Goal: Information Seeking & Learning: Learn about a topic

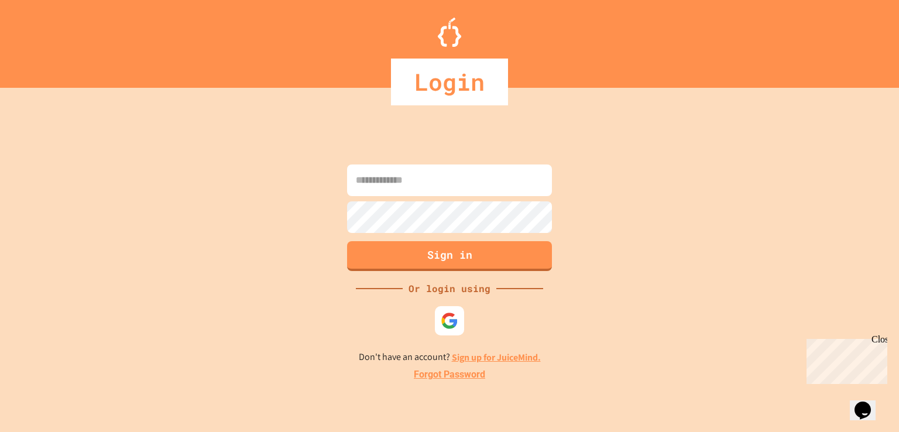
click at [446, 173] on input at bounding box center [449, 180] width 205 height 32
type input "**********"
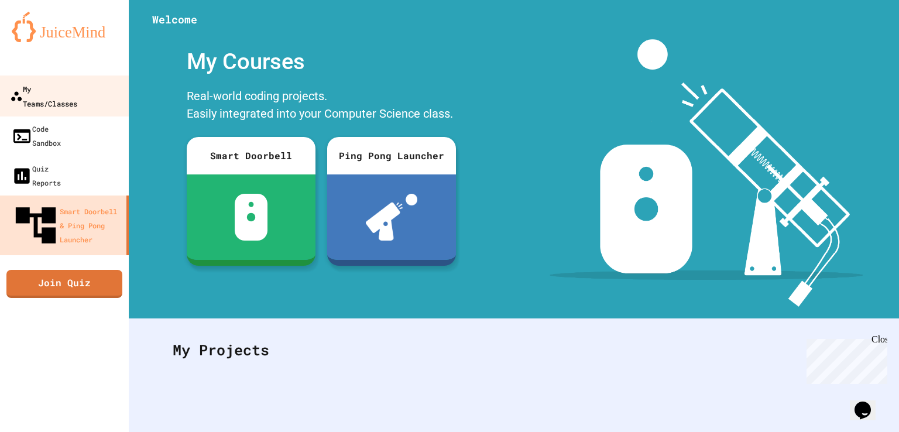
click at [56, 88] on div "My Teams/Classes" at bounding box center [43, 95] width 67 height 29
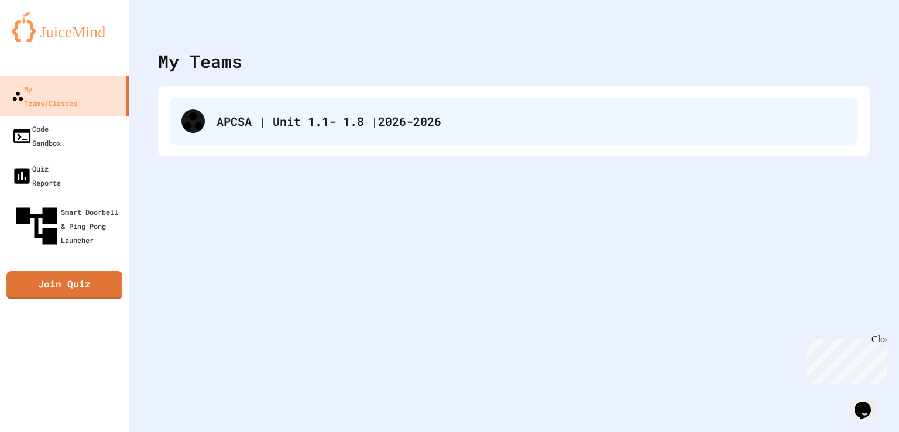
click at [295, 126] on div "APCSA | Unit 1.1- 1.8 |2026-2026" at bounding box center [532, 121] width 630 height 18
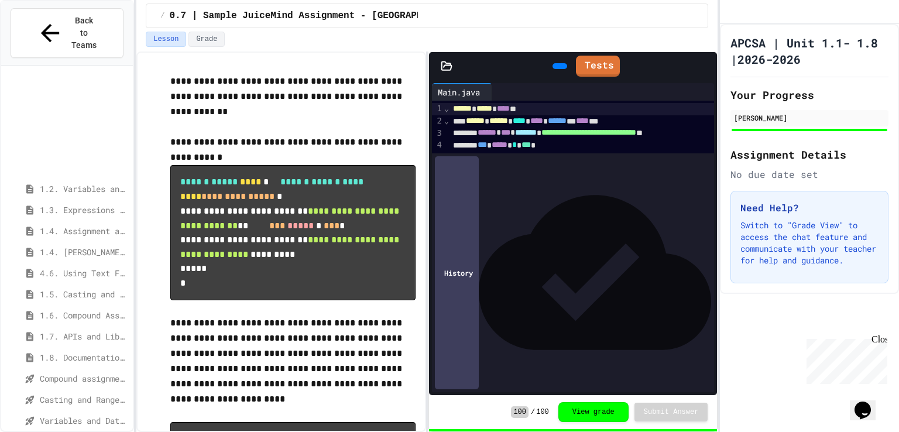
scroll to position [239, 0]
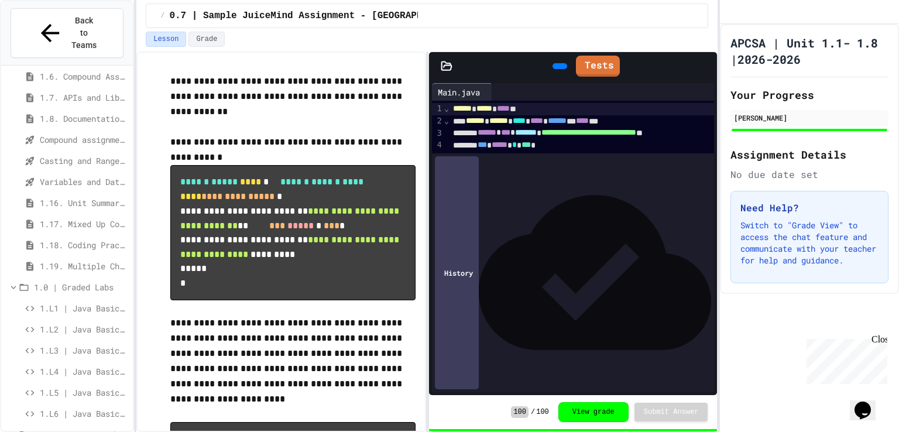
click at [83, 302] on span "1.L1 | Java Basics - Fish Lab" at bounding box center [84, 308] width 88 height 12
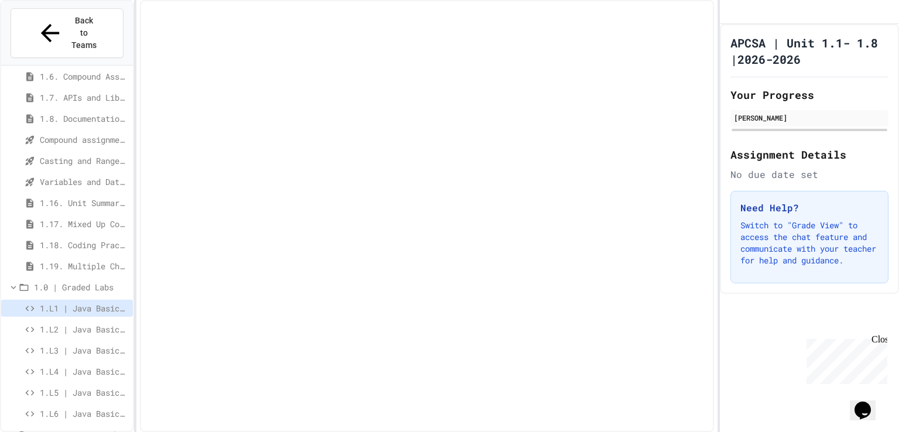
scroll to position [229, 0]
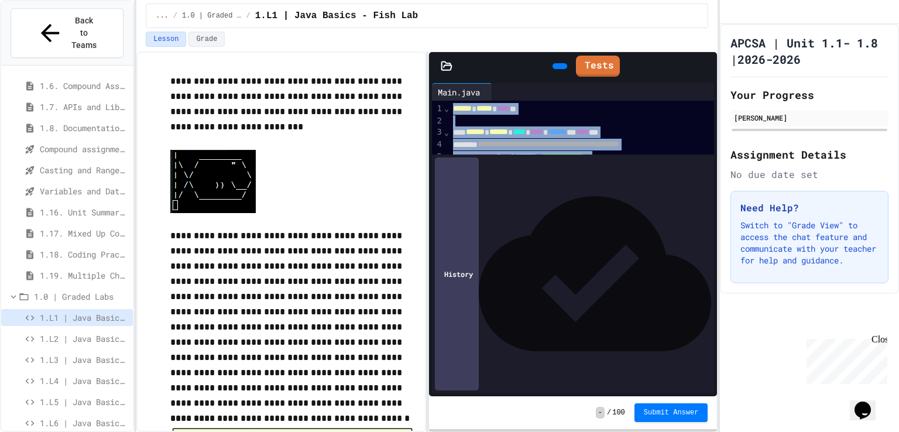
drag, startPoint x: 453, startPoint y: 109, endPoint x: 528, endPoint y: 218, distance: 132.1
click at [528, 211] on div "**********" at bounding box center [581, 156] width 265 height 111
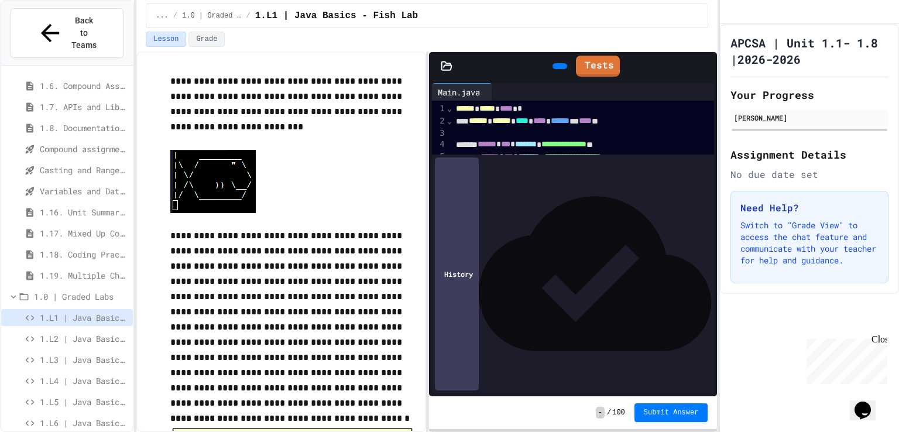
click at [558, 66] on icon at bounding box center [558, 66] width 0 height 0
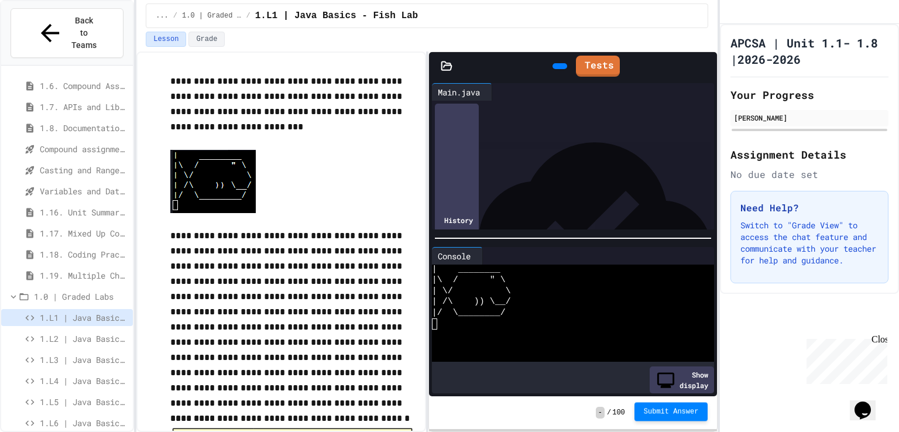
click at [648, 404] on button "Submit Answer" at bounding box center [671, 411] width 74 height 19
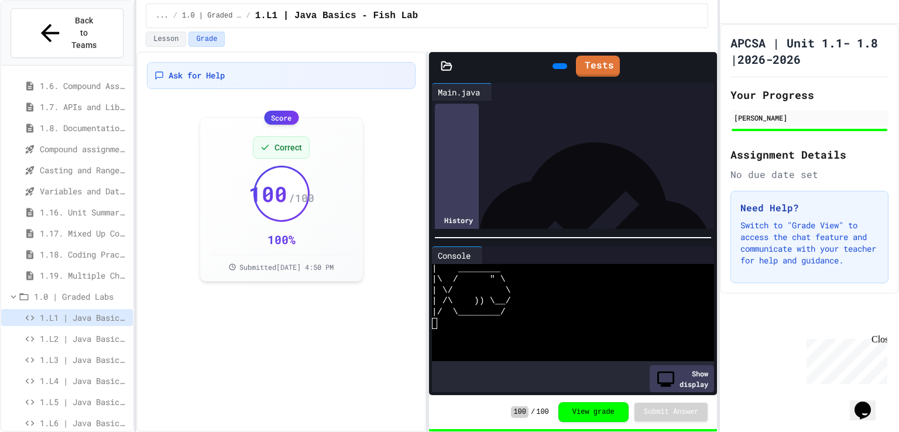
scroll to position [239, 0]
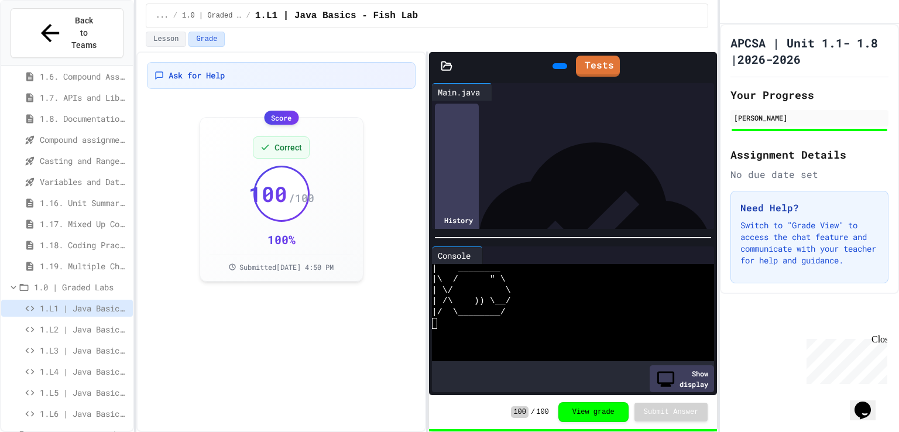
click at [80, 323] on span "1.L2 | Java Basics - Paragraphs Lab" at bounding box center [84, 329] width 88 height 12
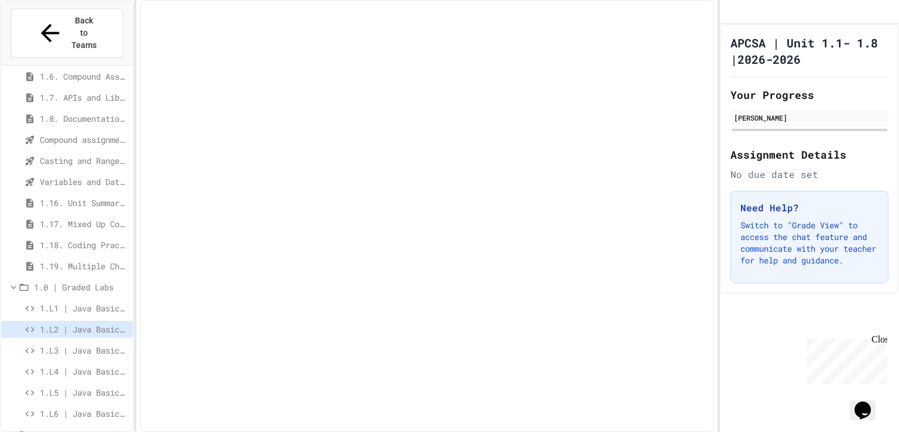
scroll to position [229, 0]
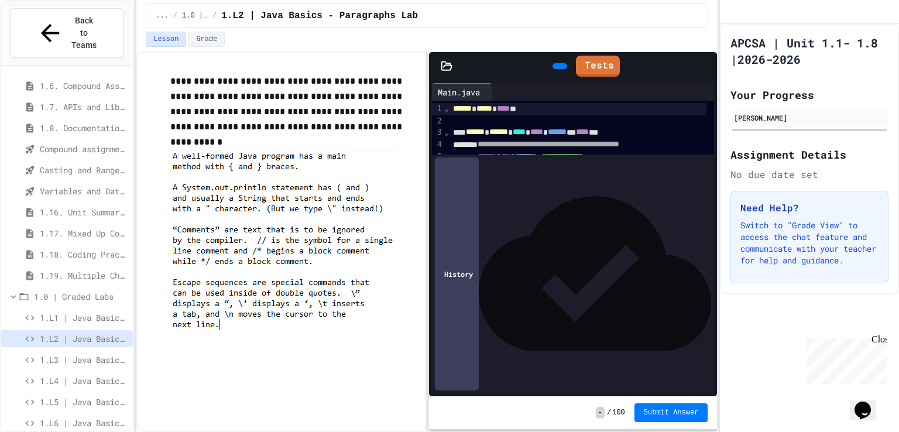
click at [162, 76] on div "**********" at bounding box center [281, 214] width 269 height 305
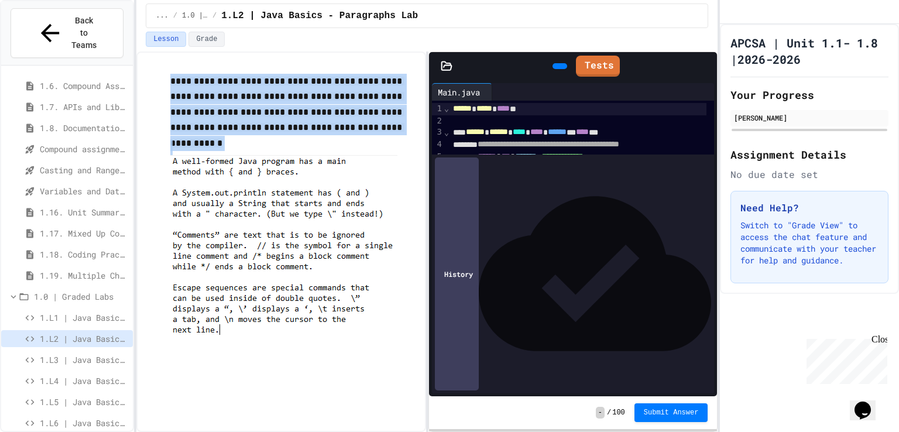
drag, startPoint x: 169, startPoint y: 78, endPoint x: 355, endPoint y: 188, distance: 216.7
click at [355, 188] on div "**********" at bounding box center [281, 217] width 269 height 311
click at [355, 188] on img at bounding box center [283, 250] width 227 height 191
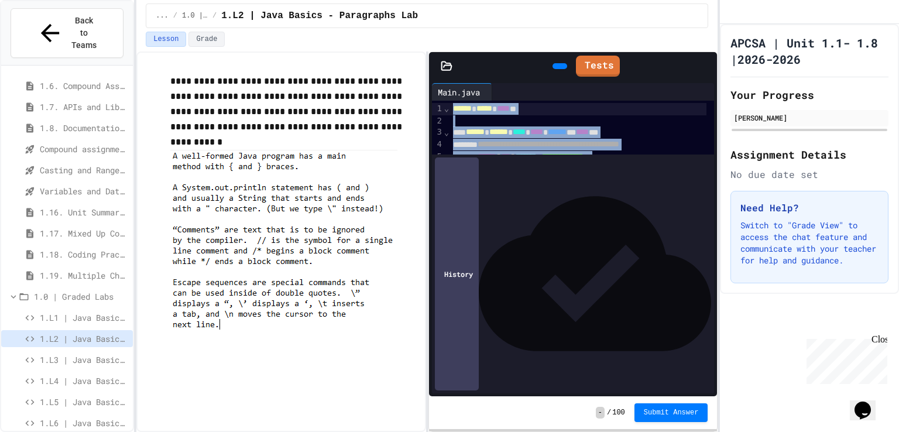
drag, startPoint x: 485, startPoint y: 229, endPoint x: 424, endPoint y: 94, distance: 148.0
click at [424, 94] on div "**********" at bounding box center [426, 242] width 581 height 380
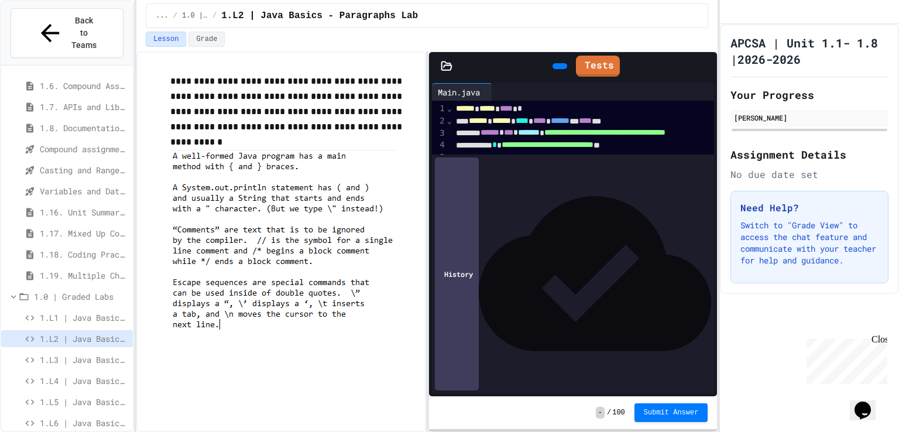
click at [563, 69] on icon at bounding box center [566, 73] width 6 height 8
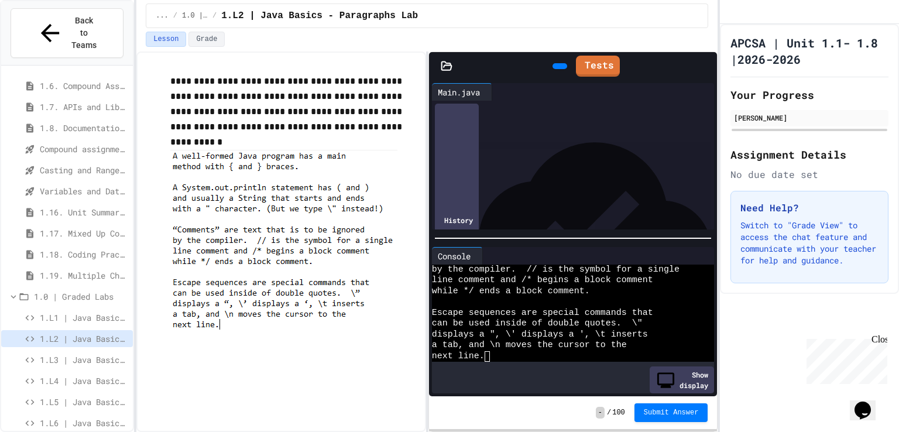
scroll to position [83, 0]
click at [605, 67] on link "Tests" at bounding box center [598, 65] width 44 height 22
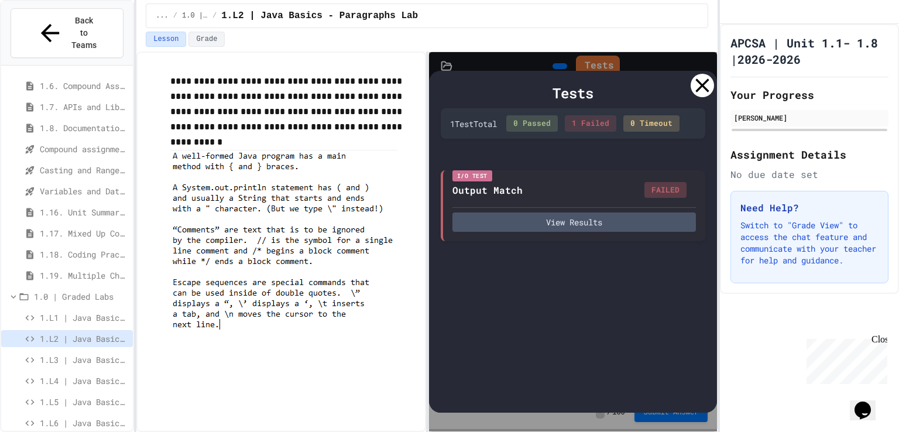
click at [700, 87] on icon at bounding box center [702, 85] width 13 height 13
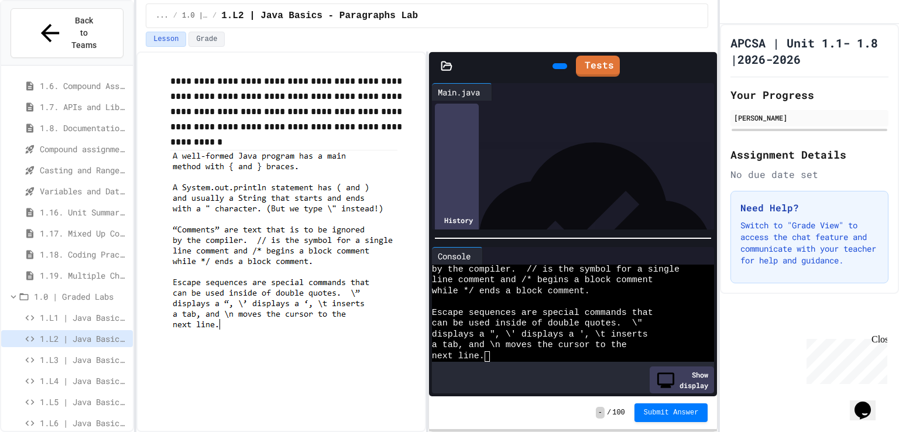
click at [81, 353] on span "1.L3 | Java Basics - Printing Code Lab" at bounding box center [84, 359] width 88 height 12
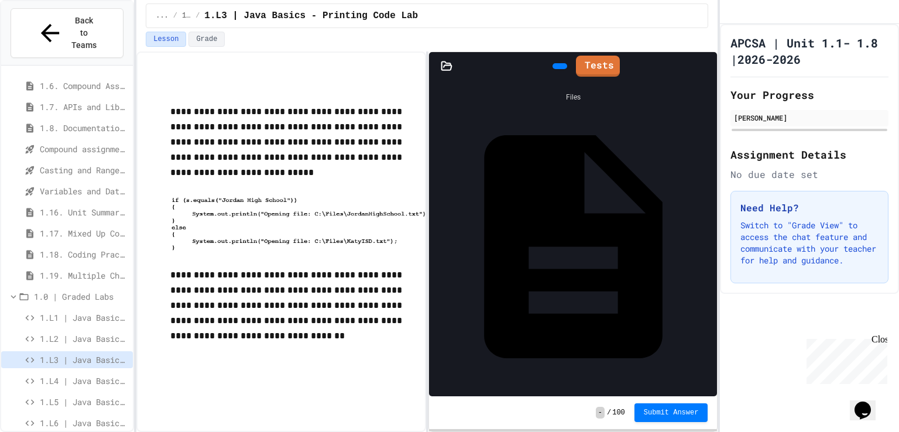
click at [94, 332] on span "1.L2 | Java Basics - Paragraphs Lab" at bounding box center [84, 338] width 88 height 12
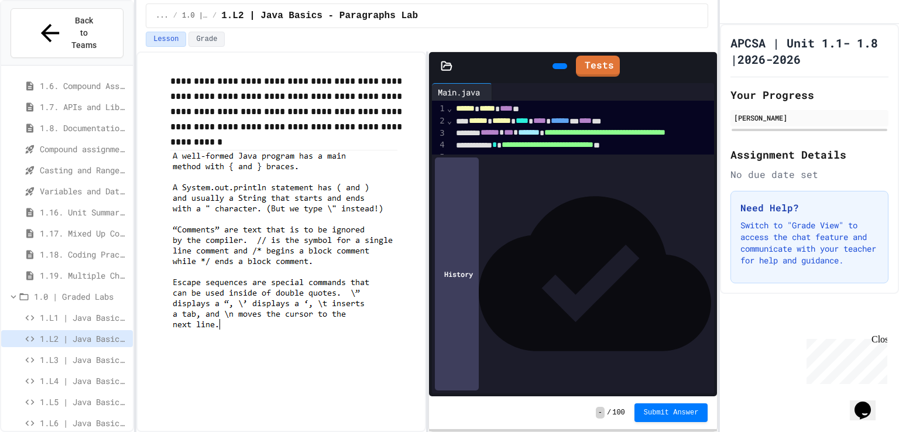
click at [569, 212] on div "**********" at bounding box center [621, 218] width 338 height 12
click at [582, 64] on icon at bounding box center [582, 64] width 0 height 0
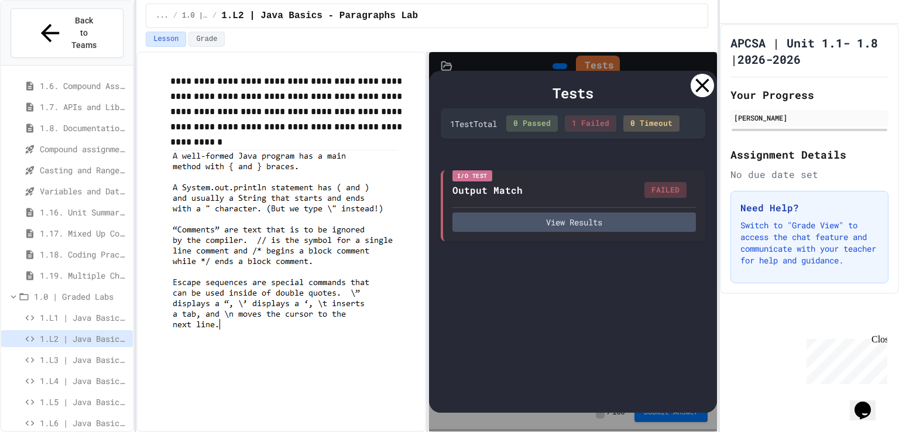
click at [693, 95] on div "Tests" at bounding box center [573, 93] width 265 height 21
click at [703, 86] on icon at bounding box center [702, 85] width 13 height 13
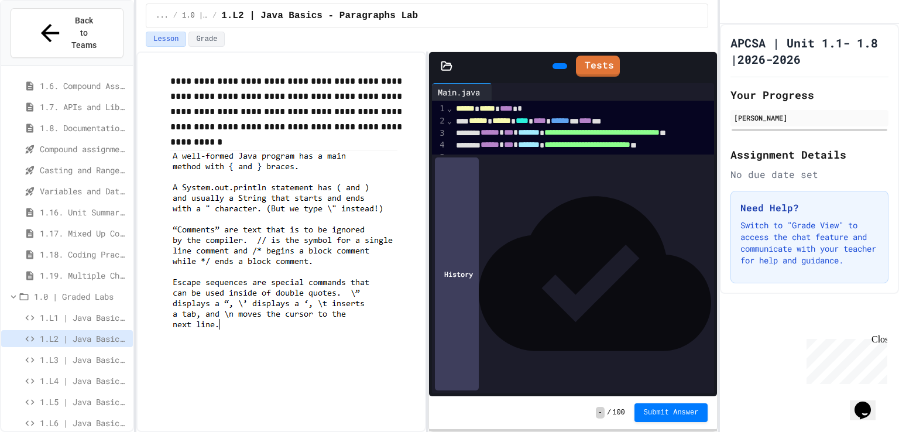
click at [558, 66] on icon at bounding box center [558, 66] width 0 height 0
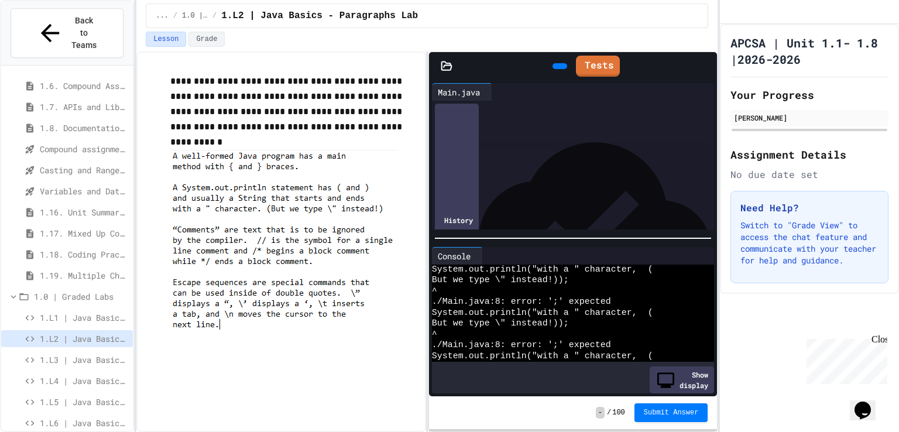
scroll to position [37, 0]
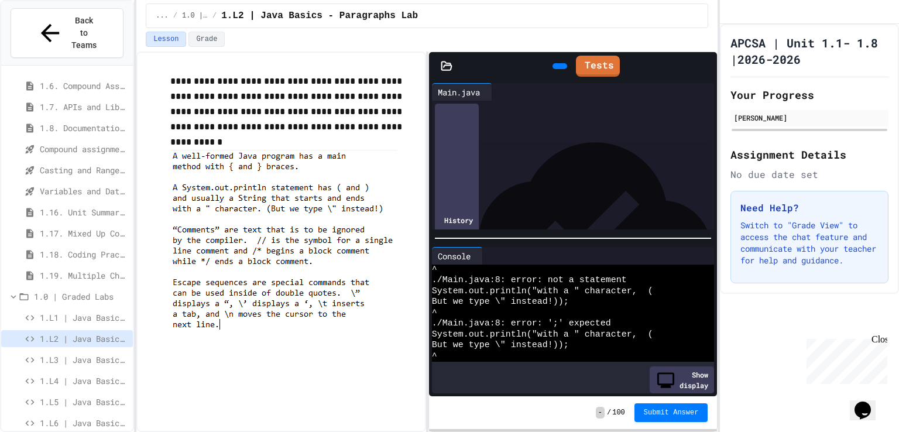
click at [499, 130] on span "******" at bounding box center [489, 132] width 19 height 8
click at [69, 353] on span "1.L3 | Java Basics - Printing Code Lab" at bounding box center [84, 359] width 88 height 12
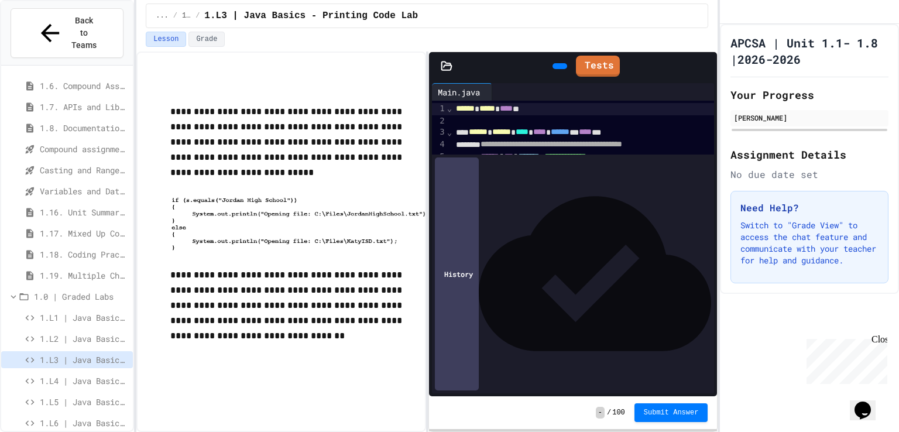
click at [45, 372] on div "1.L4 | Java Basics - Rectangle Lab" at bounding box center [67, 380] width 132 height 17
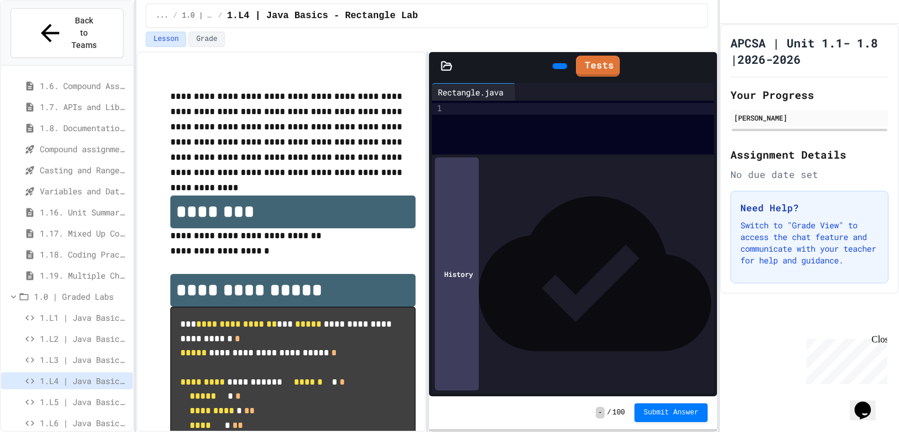
click at [85, 330] on div "1.L2 | Java Basics - Paragraphs Lab" at bounding box center [67, 338] width 132 height 17
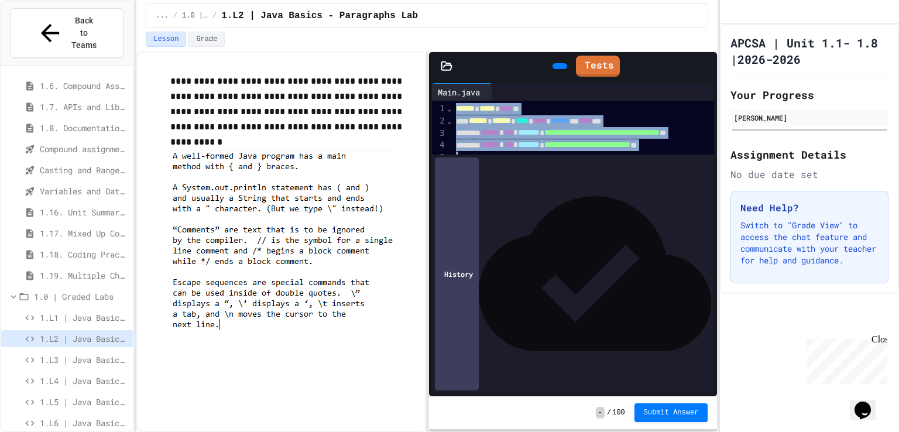
drag, startPoint x: 456, startPoint y: 108, endPoint x: 544, endPoint y: 260, distance: 175.4
click at [544, 236] on div "**********" at bounding box center [625, 168] width 347 height 135
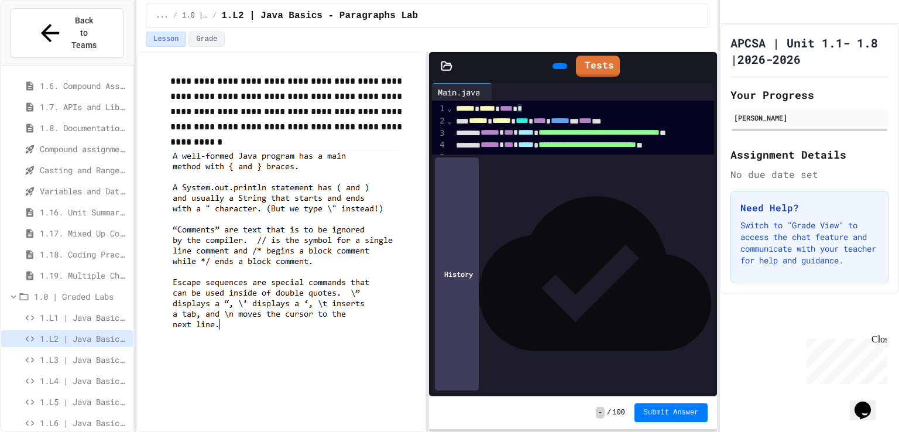
click at [558, 66] on icon at bounding box center [558, 66] width 0 height 0
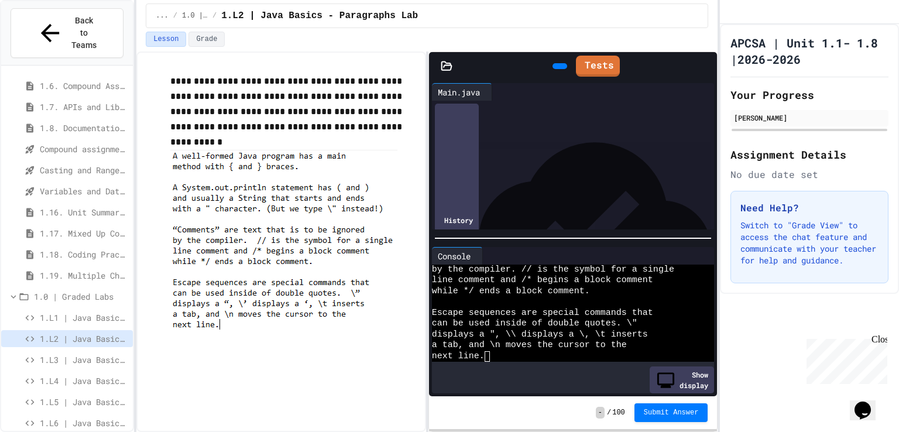
scroll to position [114, 0]
click at [594, 71] on link "Tests" at bounding box center [597, 65] width 43 height 22
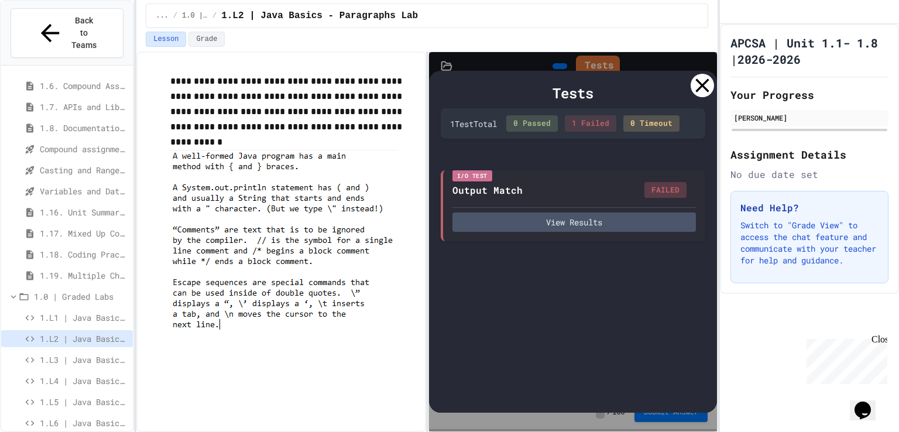
click at [694, 87] on div at bounding box center [702, 85] width 23 height 23
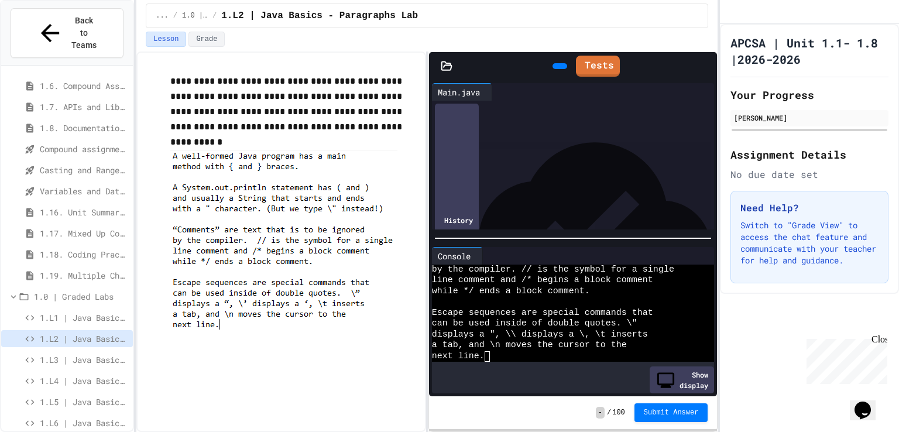
scroll to position [137, 0]
click at [655, 128] on span "**********" at bounding box center [611, 129] width 147 height 8
click at [505, 152] on span "**********" at bounding box center [487, 153] width 36 height 8
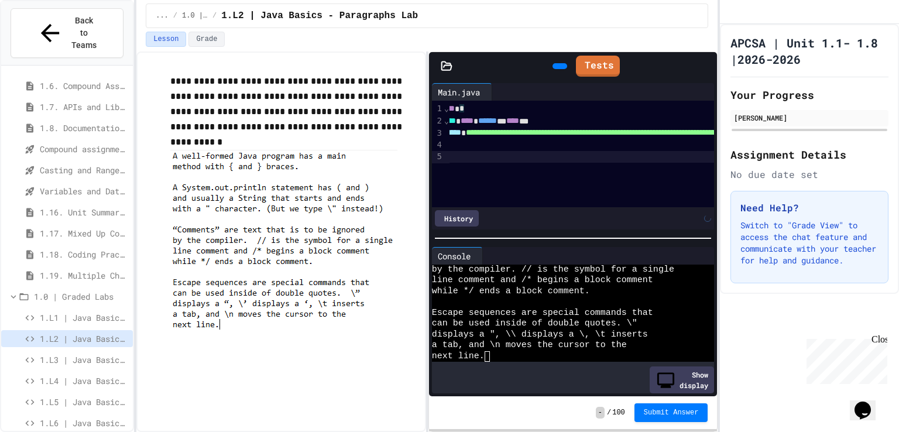
scroll to position [0, 5]
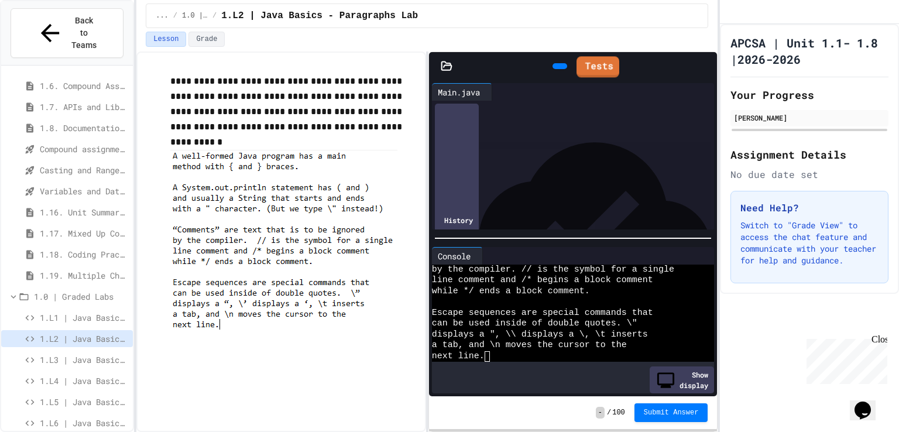
click at [558, 66] on icon at bounding box center [558, 66] width 0 height 0
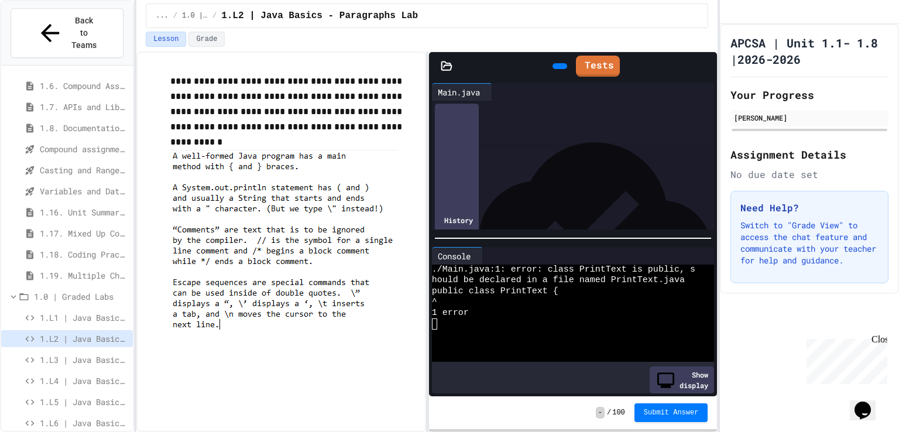
scroll to position [0, 0]
drag, startPoint x: 452, startPoint y: 111, endPoint x: 482, endPoint y: 167, distance: 63.6
click at [557, 68] on div at bounding box center [559, 66] width 15 height 6
click at [75, 353] on span "1.L3 | Java Basics - Printing Code Lab" at bounding box center [84, 359] width 88 height 12
